Goal: Information Seeking & Learning: Learn about a topic

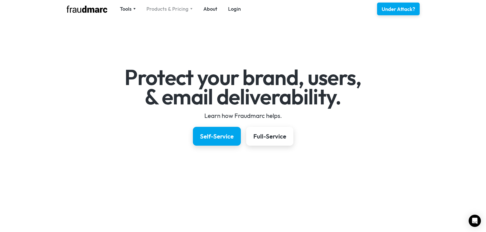
click at [157, 9] on div "Products & Pricing" at bounding box center [167, 8] width 42 height 7
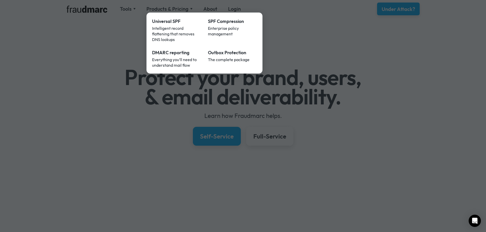
click at [322, 69] on div at bounding box center [243, 116] width 486 height 232
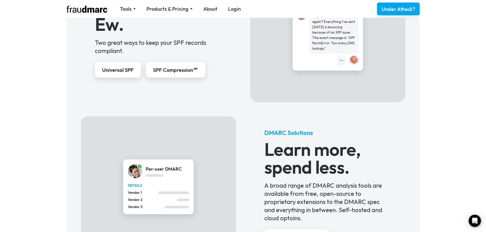
scroll to position [281, 0]
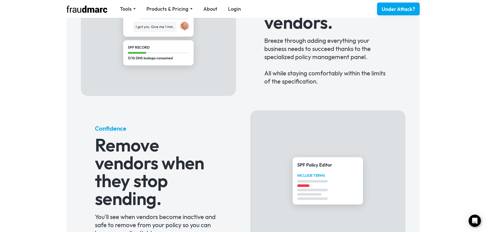
scroll to position [408, 0]
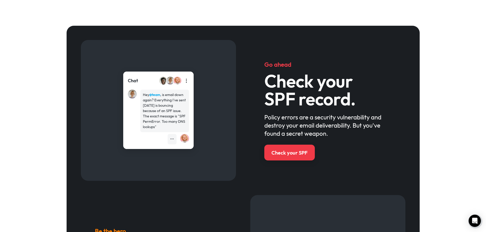
scroll to position [230, 0]
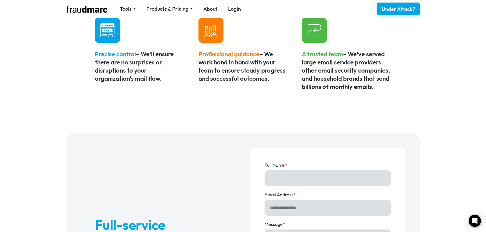
scroll to position [306, 0]
